Goal: Information Seeking & Learning: Check status

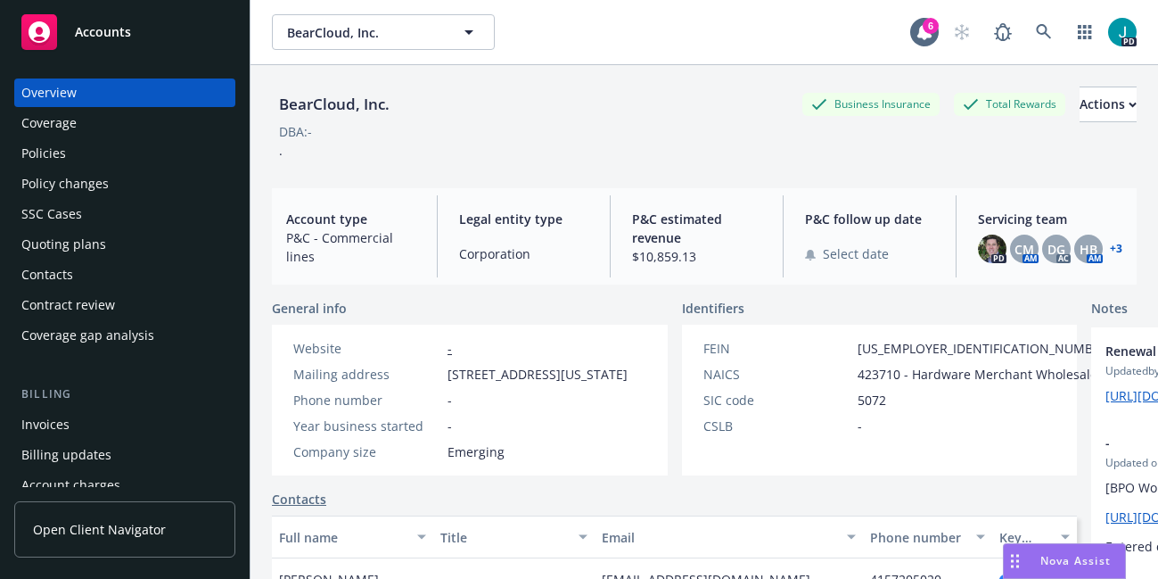
click at [55, 159] on div "Policies" at bounding box center [43, 153] width 45 height 29
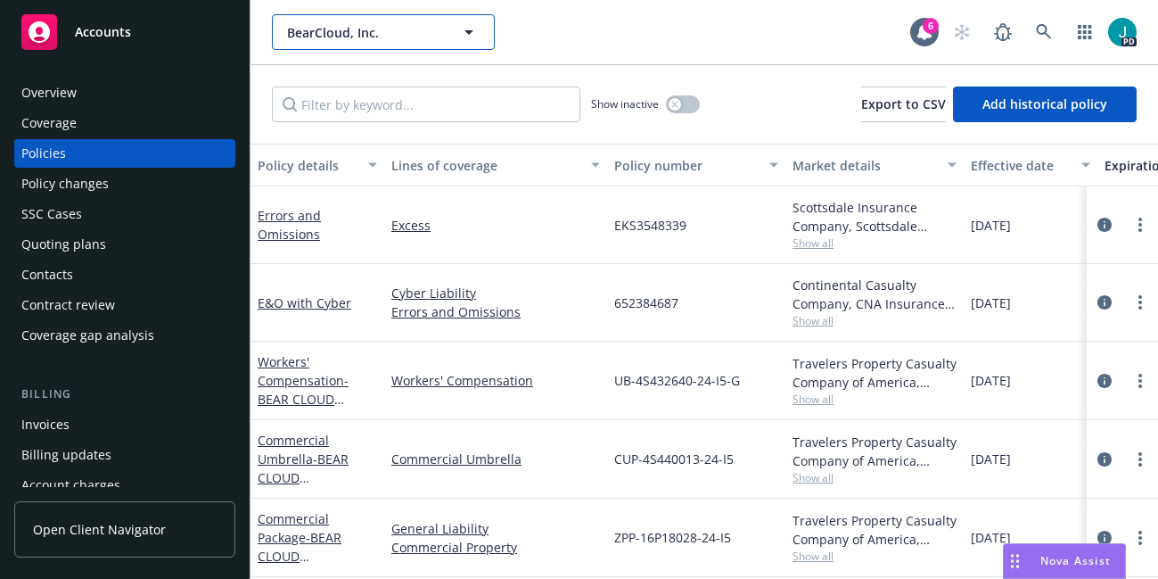
click at [344, 29] on span "BearCloud, Inc." at bounding box center [364, 32] width 154 height 19
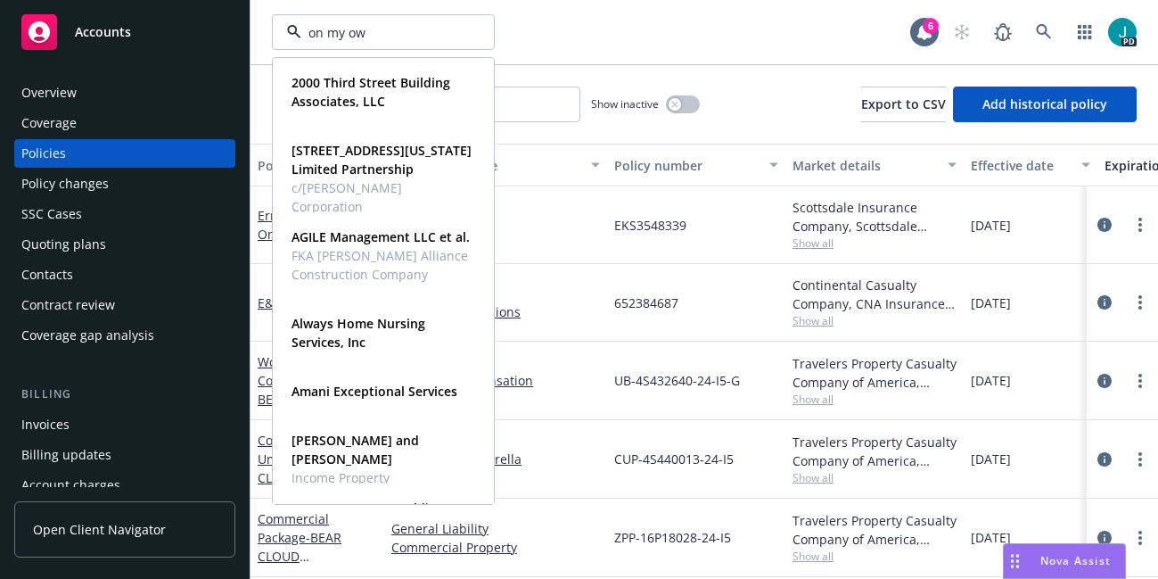
type input "on my own"
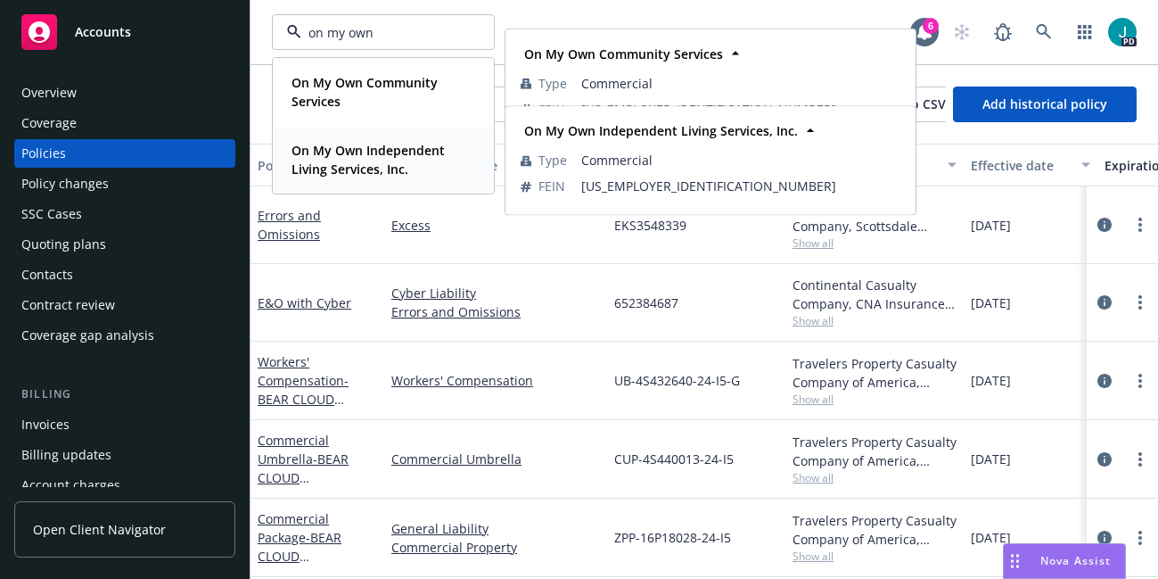
click at [333, 156] on strong "On My Own Independent Living Services, Inc." at bounding box center [368, 160] width 153 height 36
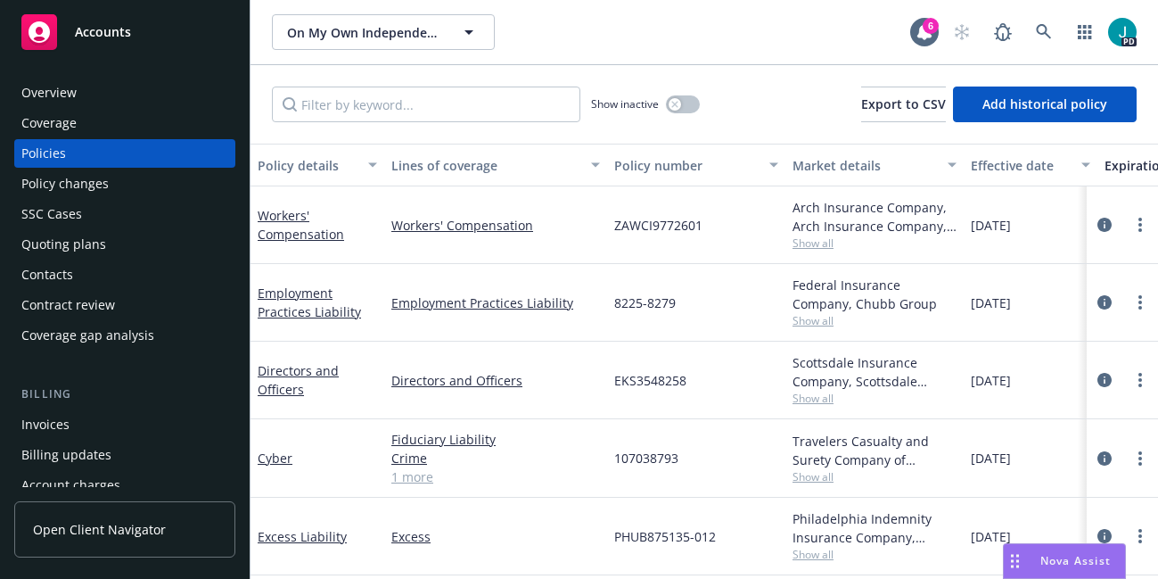
click at [73, 190] on div "Policy changes" at bounding box center [64, 183] width 87 height 29
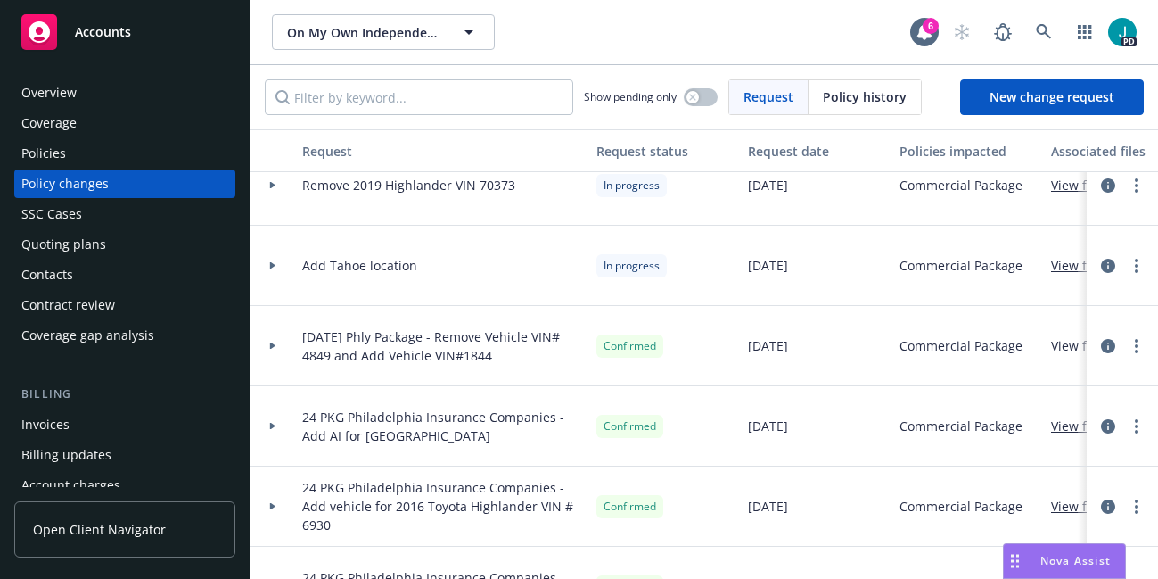
scroll to position [29, 0]
click at [1105, 267] on icon "circleInformation" at bounding box center [1108, 264] width 14 height 14
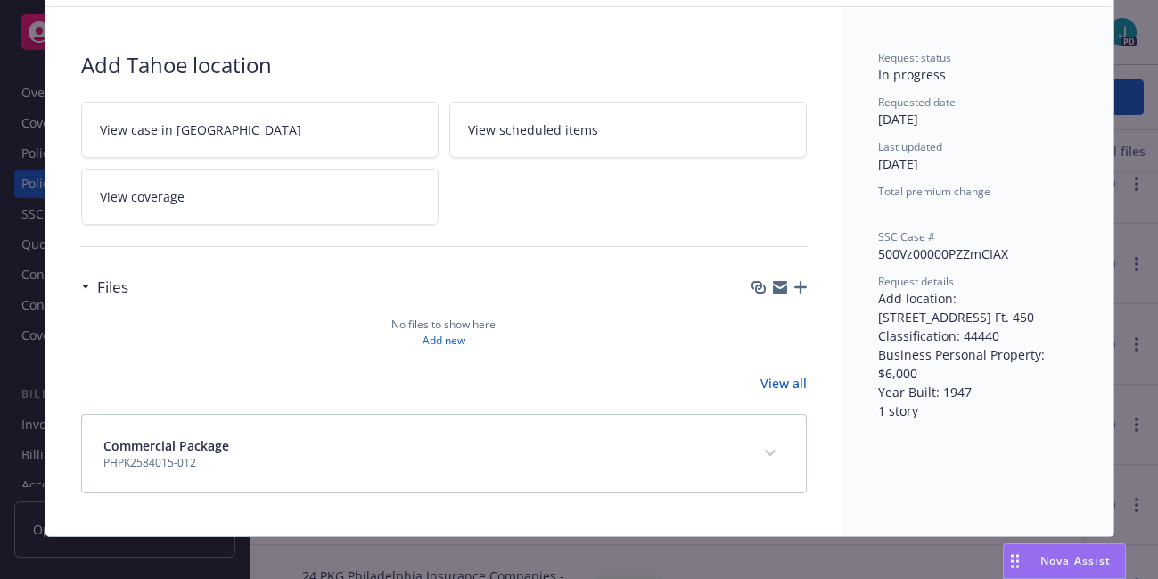
scroll to position [95, 0]
